Goal: Task Accomplishment & Management: Manage account settings

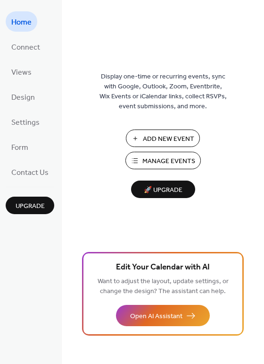
click at [169, 190] on span "🚀 Upgrade" at bounding box center [163, 190] width 53 height 13
click at [21, 50] on span "Connect" at bounding box center [25, 47] width 29 height 15
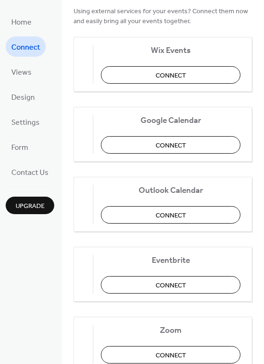
scroll to position [47, 0]
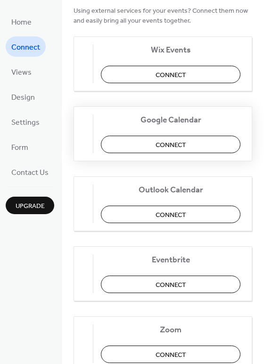
click at [166, 146] on span "Connect" at bounding box center [171, 145] width 31 height 10
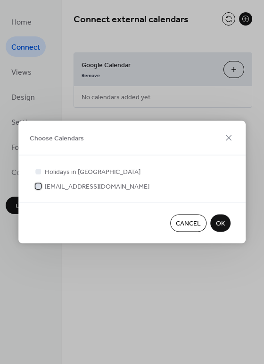
click at [40, 188] on div at bounding box center [38, 186] width 6 height 6
click at [226, 227] on button "OK" at bounding box center [221, 222] width 20 height 17
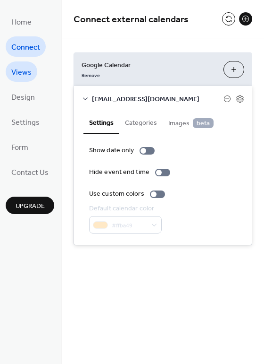
click at [34, 69] on link "Views" at bounding box center [22, 71] width 32 height 20
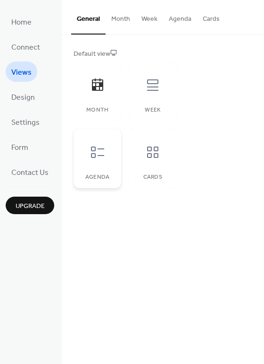
click at [111, 162] on div at bounding box center [98, 152] width 28 height 28
click at [155, 168] on div "Cards" at bounding box center [153, 157] width 48 height 59
click at [216, 28] on button "Cards" at bounding box center [211, 17] width 28 height 34
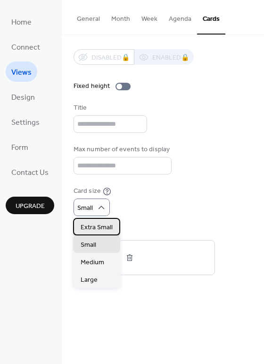
click at [103, 230] on span "Extra Small" at bounding box center [97, 227] width 32 height 10
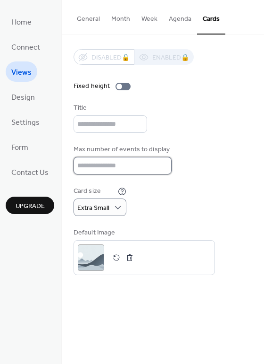
click at [104, 161] on input "**" at bounding box center [123, 165] width 98 height 17
type input "**"
click at [162, 164] on input "**" at bounding box center [123, 165] width 98 height 17
click at [171, 15] on button "Agenda" at bounding box center [180, 17] width 34 height 34
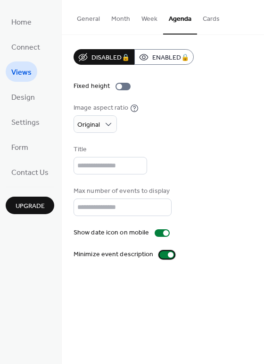
click at [164, 256] on div at bounding box center [167, 255] width 15 height 8
click at [24, 143] on span "Form" at bounding box center [19, 147] width 17 height 15
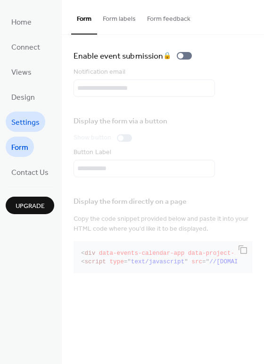
click at [22, 117] on span "Settings" at bounding box center [25, 122] width 28 height 15
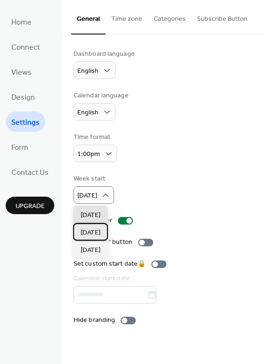
click at [103, 231] on div "[DATE]" at bounding box center [90, 231] width 35 height 17
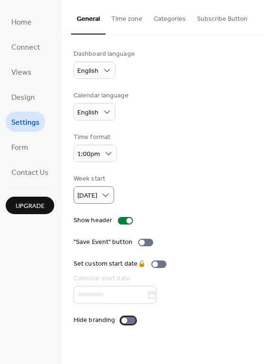
click at [126, 319] on div at bounding box center [128, 320] width 15 height 8
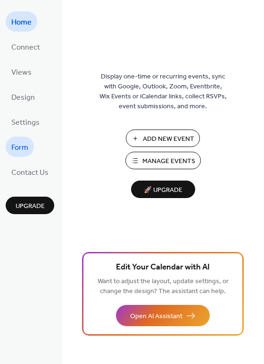
click at [32, 146] on link "Form" at bounding box center [20, 146] width 28 height 20
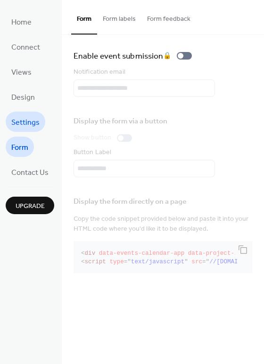
click at [38, 121] on span "Settings" at bounding box center [25, 122] width 28 height 15
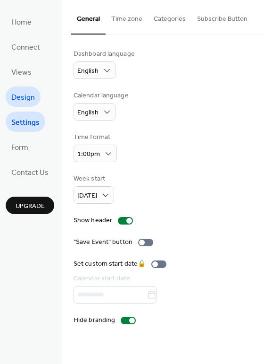
click at [17, 101] on span "Design" at bounding box center [23, 97] width 24 height 15
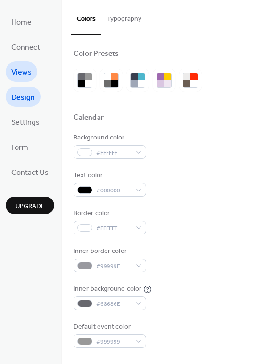
click at [27, 76] on span "Views" at bounding box center [21, 72] width 20 height 15
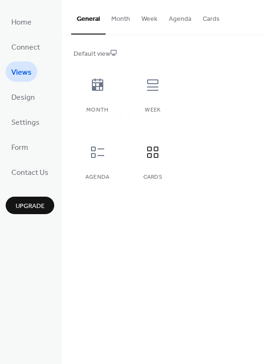
click at [217, 17] on button "Cards" at bounding box center [211, 17] width 28 height 34
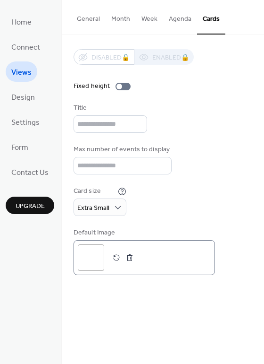
click at [83, 252] on div ";" at bounding box center [91, 257] width 26 height 26
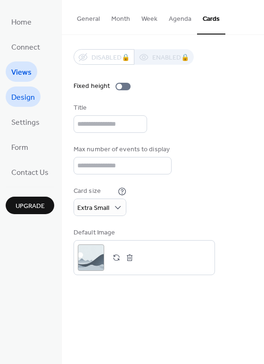
click at [11, 98] on link "Design" at bounding box center [23, 96] width 35 height 20
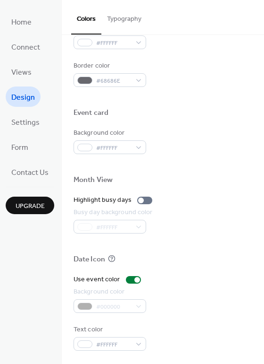
scroll to position [404, 0]
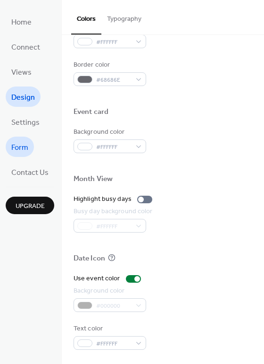
click at [27, 148] on span "Form" at bounding box center [19, 147] width 17 height 15
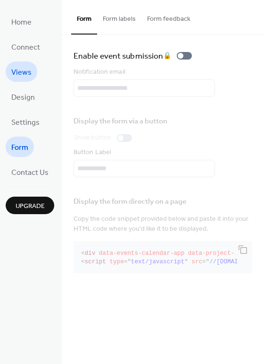
click at [10, 74] on link "Views" at bounding box center [22, 71] width 32 height 20
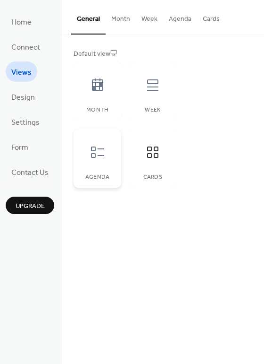
click at [104, 155] on div at bounding box center [98, 152] width 28 height 28
click at [22, 52] on span "Connect" at bounding box center [25, 47] width 29 height 15
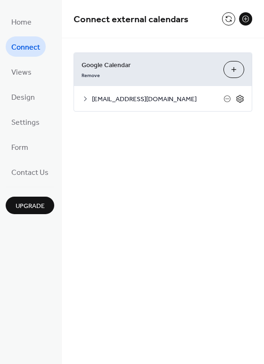
click at [241, 101] on icon at bounding box center [240, 99] width 7 height 8
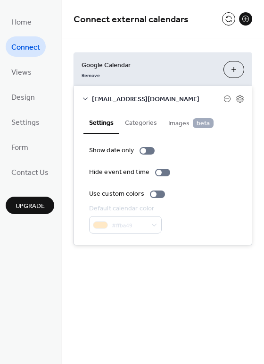
click at [184, 121] on span "Images beta" at bounding box center [191, 123] width 45 height 10
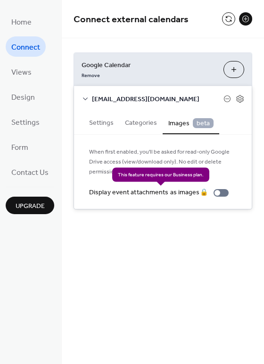
click at [222, 193] on div "Display event attachments as images 🔒" at bounding box center [161, 192] width 144 height 10
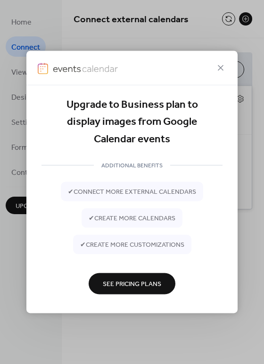
click at [152, 283] on span "See Pricing Plans" at bounding box center [132, 284] width 59 height 10
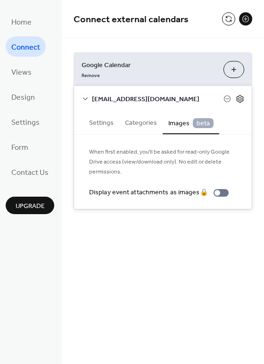
click at [238, 97] on icon at bounding box center [240, 98] width 8 height 8
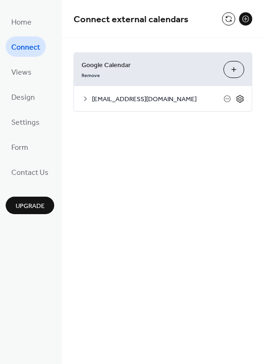
click at [238, 99] on icon at bounding box center [240, 98] width 8 height 8
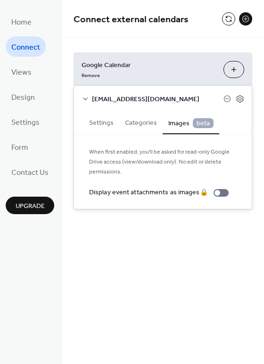
click at [145, 125] on button "Categories" at bounding box center [140, 122] width 43 height 22
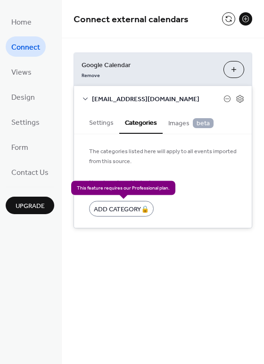
click at [137, 208] on div "Add Category 🔒" at bounding box center [121, 209] width 65 height 16
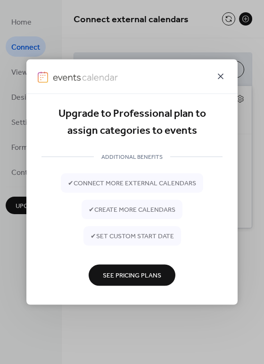
click at [221, 75] on icon at bounding box center [220, 76] width 11 height 11
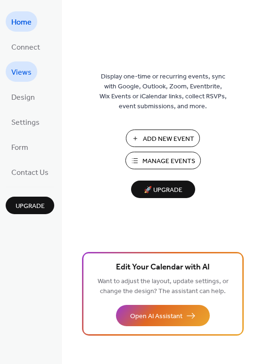
click at [29, 76] on span "Views" at bounding box center [21, 72] width 20 height 15
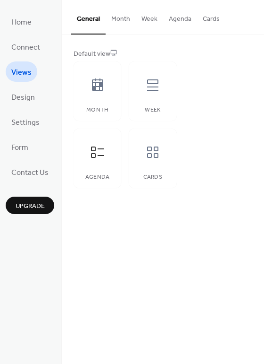
click at [171, 21] on button "Agenda" at bounding box center [180, 17] width 34 height 34
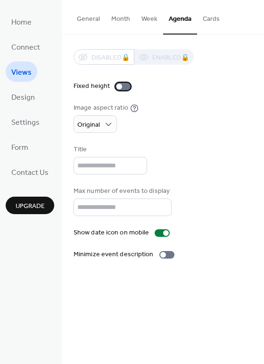
click at [124, 87] on div at bounding box center [123, 87] width 15 height 8
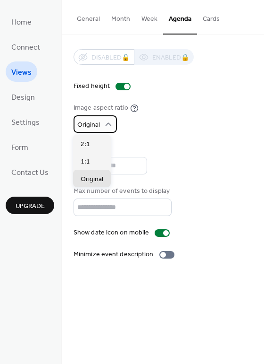
click at [104, 126] on icon at bounding box center [108, 123] width 9 height 9
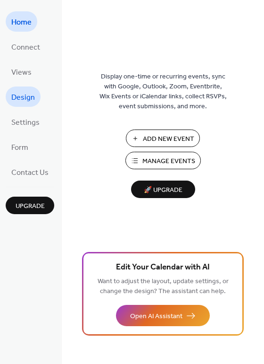
click at [29, 93] on span "Design" at bounding box center [23, 97] width 24 height 15
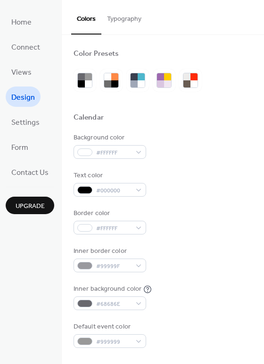
click at [144, 15] on button "Typography" at bounding box center [125, 17] width 46 height 34
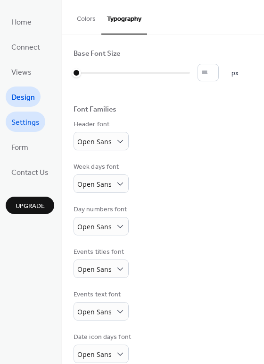
click at [41, 124] on link "Settings" at bounding box center [26, 121] width 40 height 20
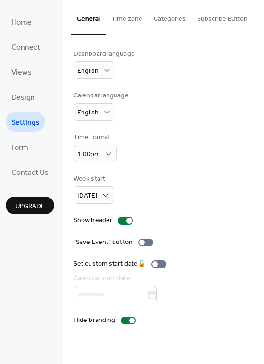
click at [129, 23] on button "Time zone" at bounding box center [127, 17] width 42 height 34
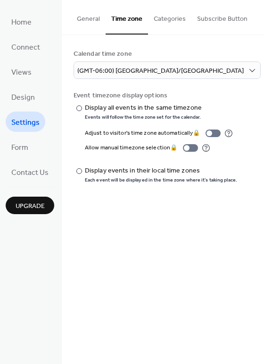
click at [173, 19] on button "Categories" at bounding box center [169, 17] width 43 height 34
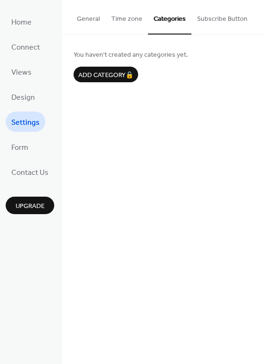
click at [223, 21] on button "Subscribe Button" at bounding box center [223, 17] width 62 height 34
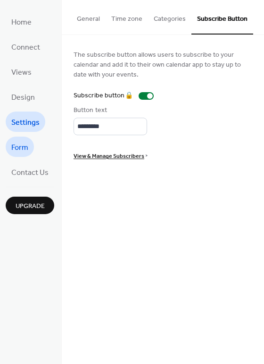
click at [21, 147] on span "Form" at bounding box center [19, 147] width 17 height 15
